Goal: Task Accomplishment & Management: Use online tool/utility

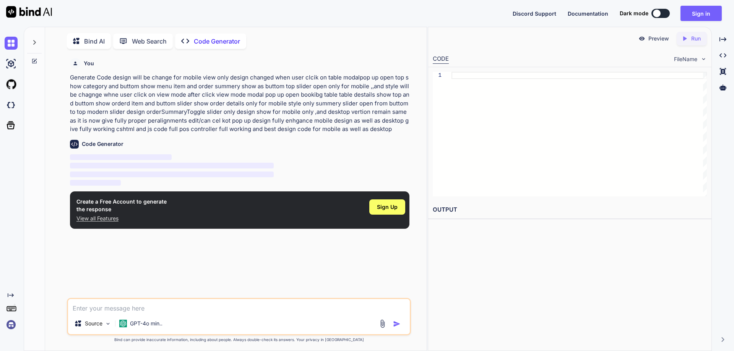
scroll to position [3, 0]
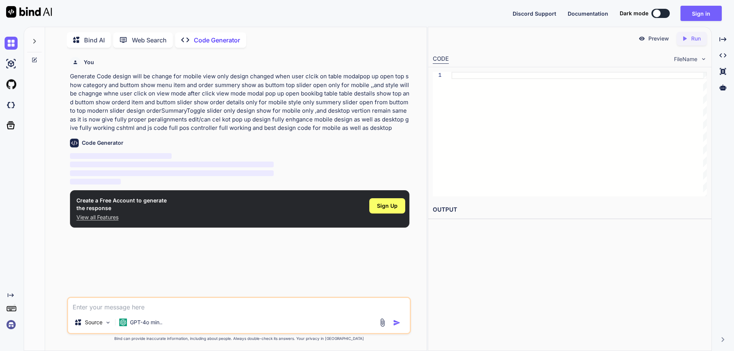
type textarea "x"
click at [702, 16] on button "Sign in" at bounding box center [701, 13] width 41 height 15
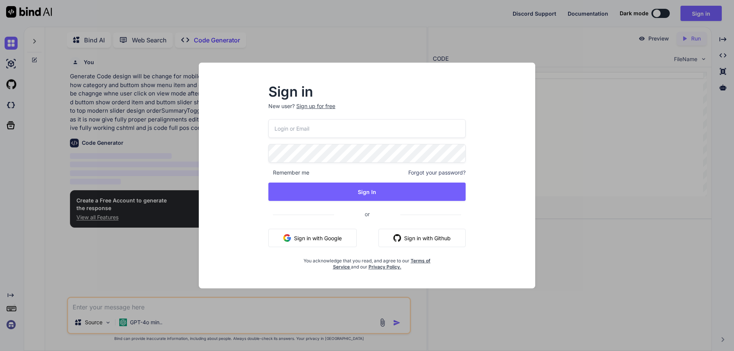
click at [307, 238] on button "Sign in with Google" at bounding box center [312, 238] width 88 height 18
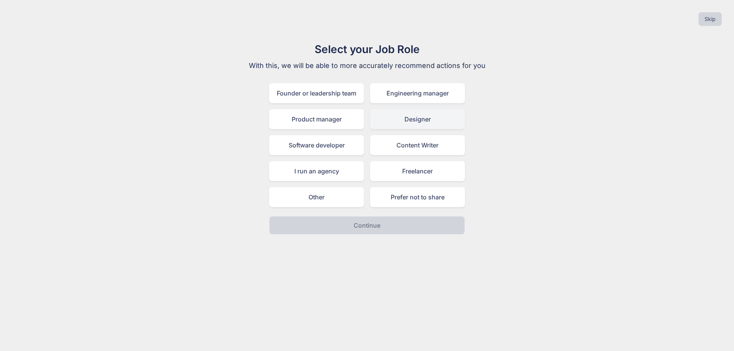
click at [431, 122] on div "Designer" at bounding box center [417, 119] width 95 height 20
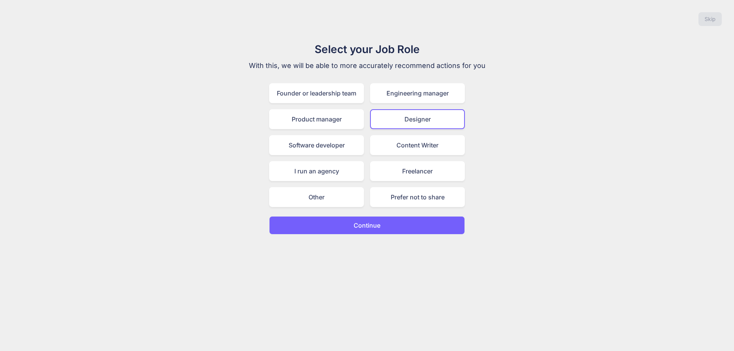
click at [407, 233] on button "Continue" at bounding box center [367, 225] width 196 height 18
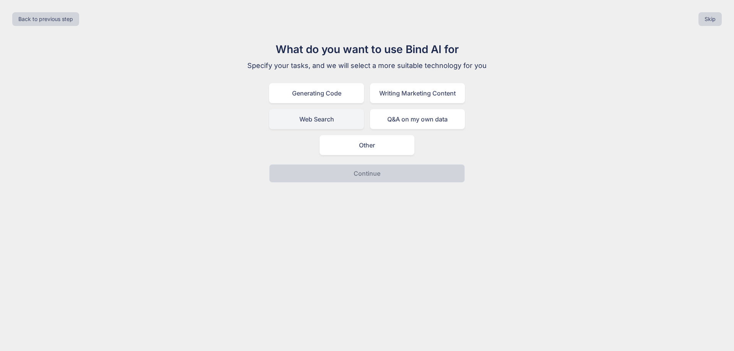
click at [304, 120] on div "Web Search" at bounding box center [316, 119] width 95 height 20
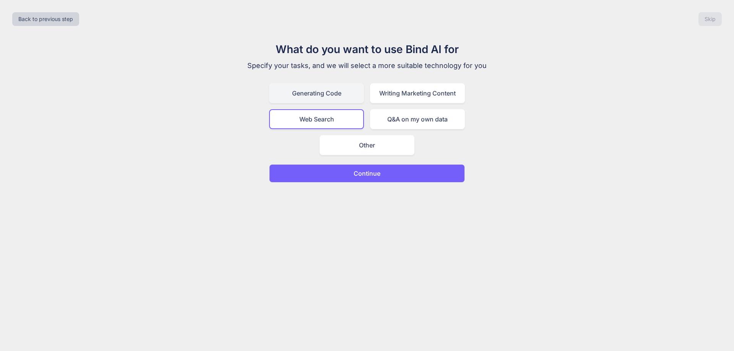
click at [338, 90] on div "Generating Code" at bounding box center [316, 93] width 95 height 20
click at [382, 174] on button "Continue" at bounding box center [367, 173] width 196 height 18
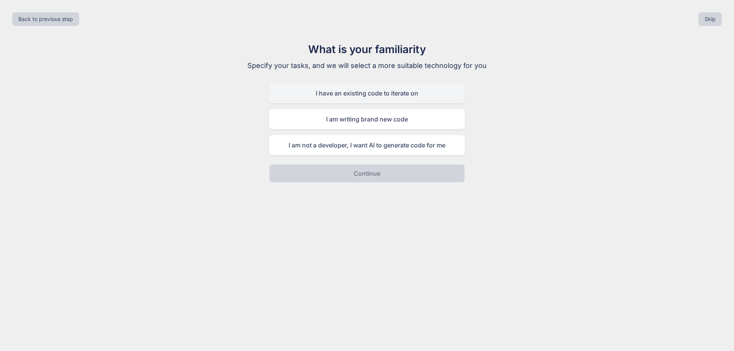
click at [408, 92] on div "I have an existing code to iterate on" at bounding box center [367, 93] width 196 height 20
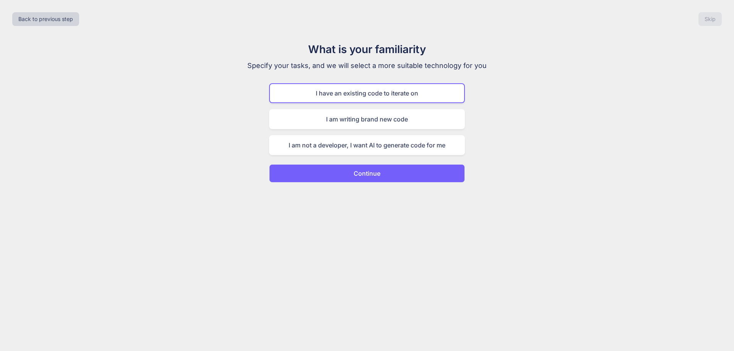
click at [406, 176] on button "Continue" at bounding box center [367, 173] width 196 height 18
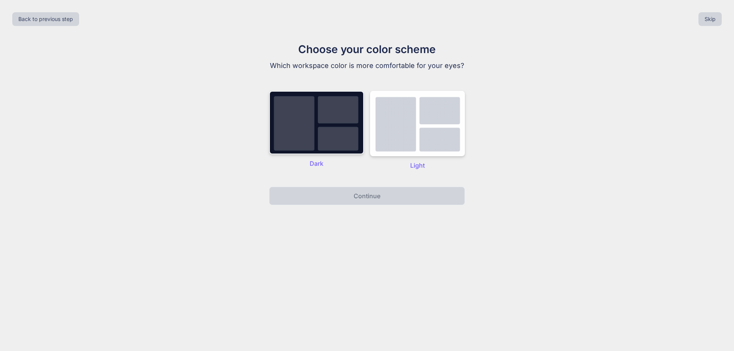
click at [345, 128] on img at bounding box center [316, 122] width 95 height 63
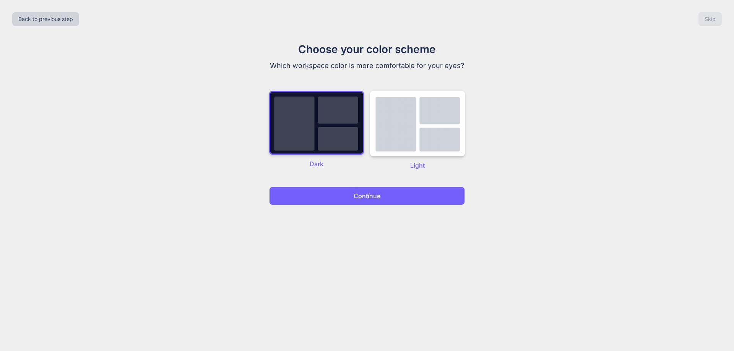
click at [387, 190] on button "Continue" at bounding box center [367, 196] width 196 height 18
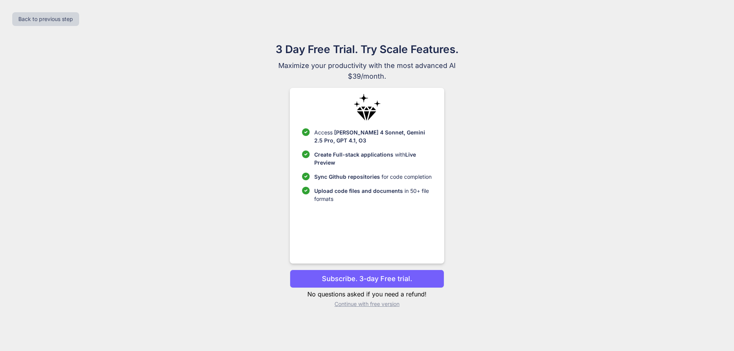
click at [374, 303] on p "Continue with free version" at bounding box center [367, 305] width 154 height 8
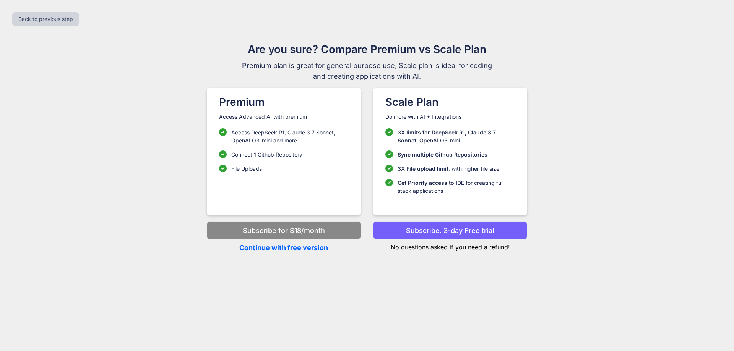
click at [450, 114] on p "Do more with AI + Integrations" at bounding box center [450, 117] width 130 height 8
click at [449, 229] on p "Subscribe. 3-day Free trial" at bounding box center [450, 231] width 88 height 10
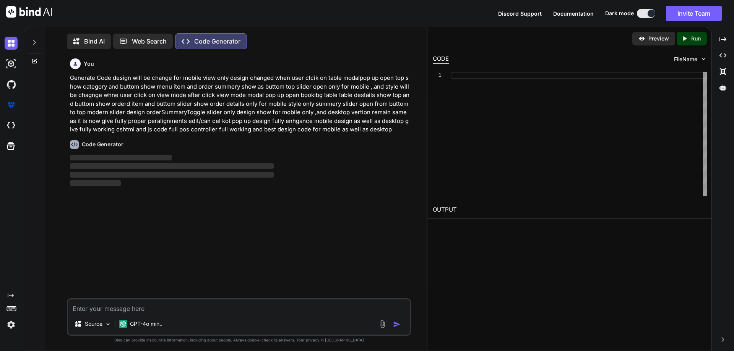
scroll to position [3, 0]
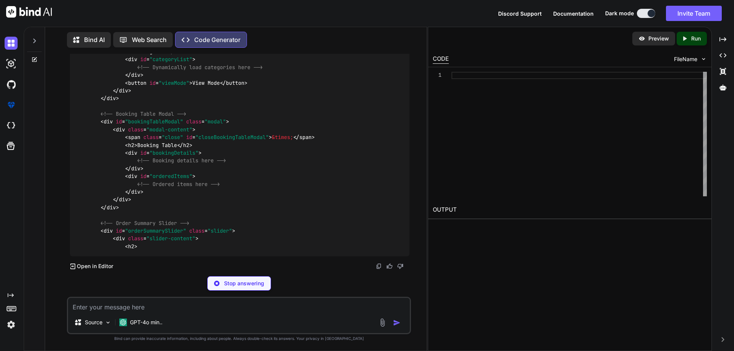
scroll to position [338, 0]
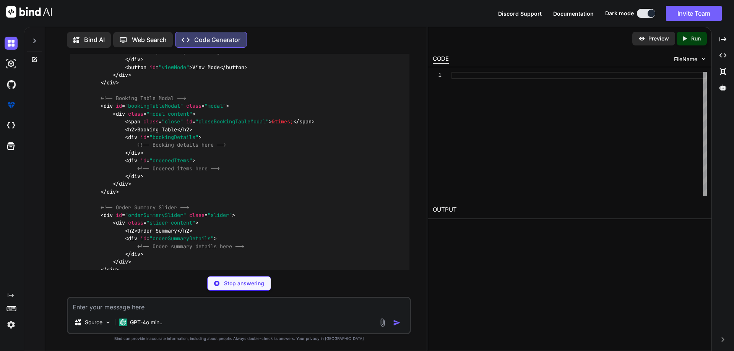
type textarea "x"
